Goal: Navigation & Orientation: Go to known website

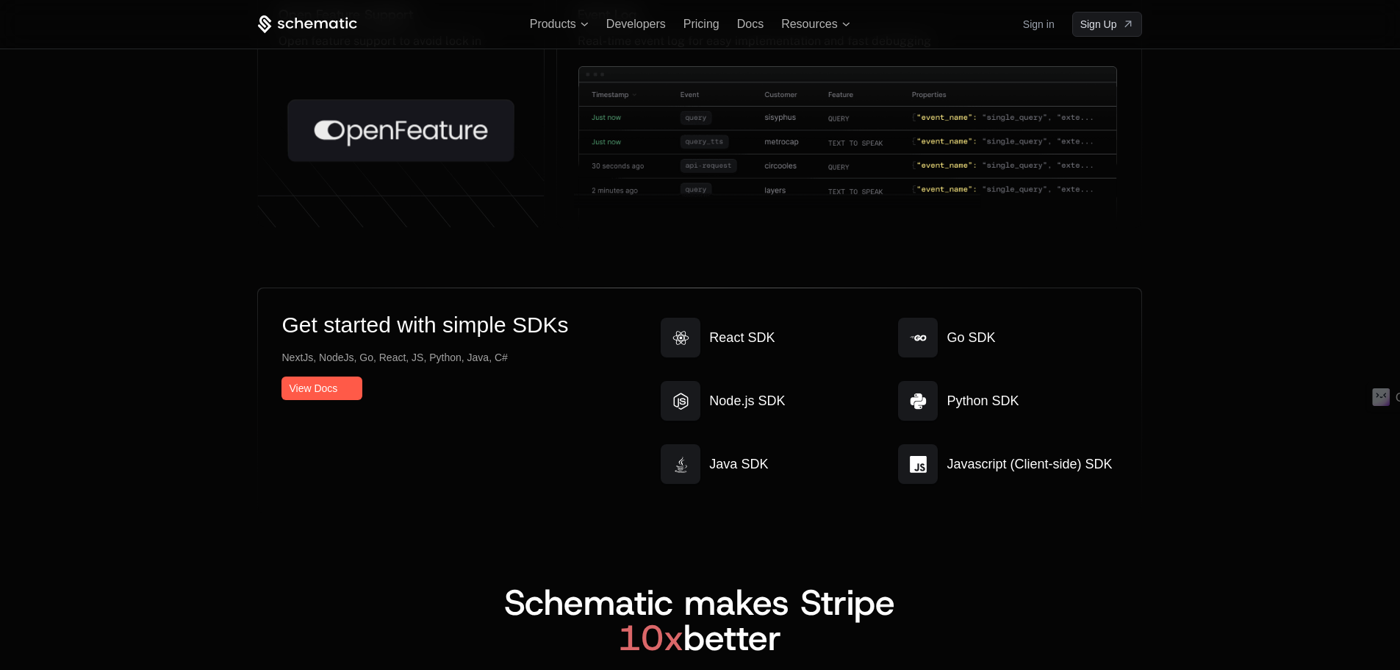
scroll to position [7734, 0]
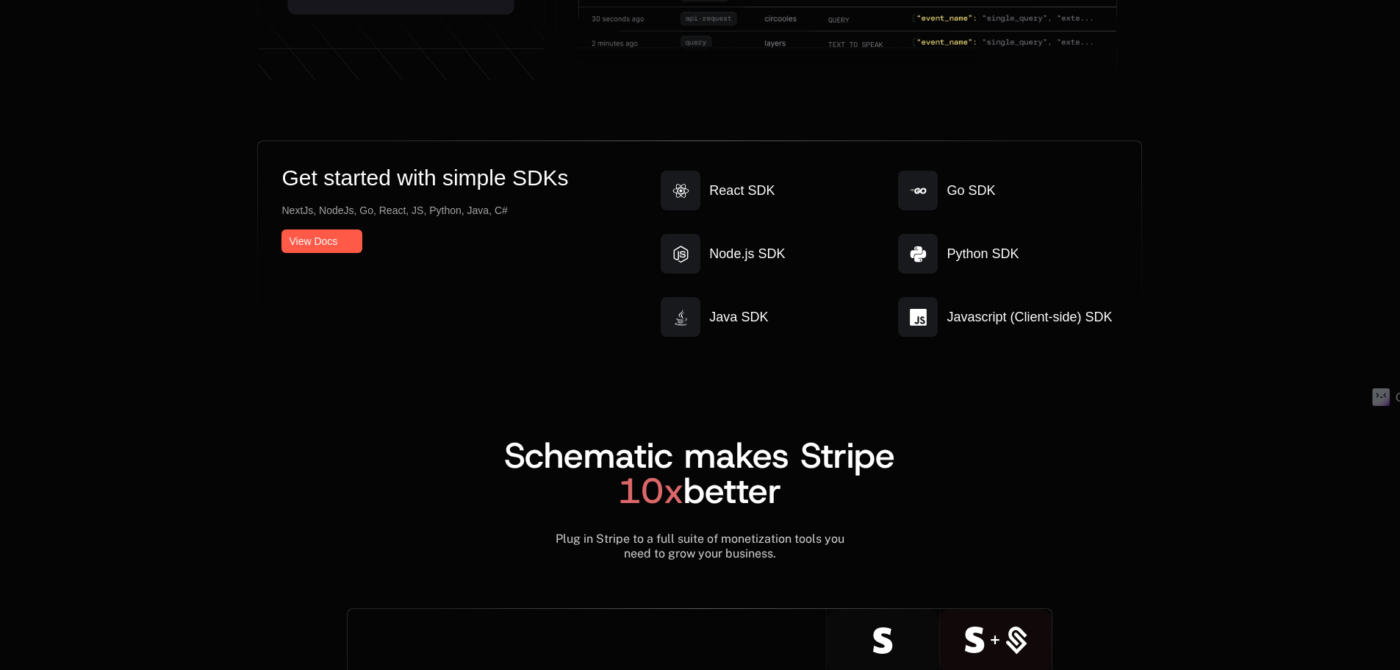
scroll to position [7881, 0]
